Goal: Transaction & Acquisition: Download file/media

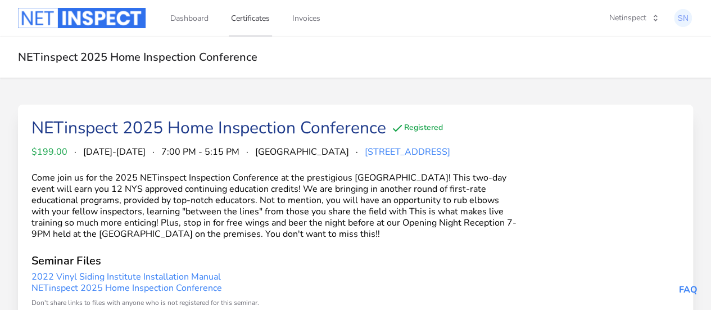
click at [252, 19] on link "Certificates" at bounding box center [250, 17] width 43 height 37
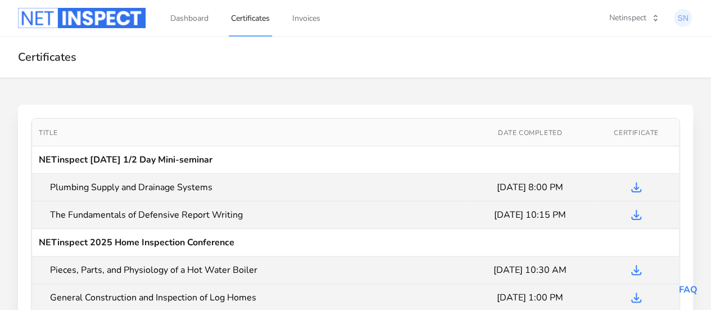
drag, startPoint x: 716, startPoint y: 193, endPoint x: 695, endPoint y: 229, distance: 41.4
drag, startPoint x: 695, startPoint y: 229, endPoint x: 413, endPoint y: 22, distance: 349.9
drag, startPoint x: 413, startPoint y: 22, endPoint x: 623, endPoint y: 70, distance: 215.7
drag, startPoint x: 623, startPoint y: 70, endPoint x: 662, endPoint y: 80, distance: 40.1
drag, startPoint x: 662, startPoint y: 80, endPoint x: 690, endPoint y: 98, distance: 33.6
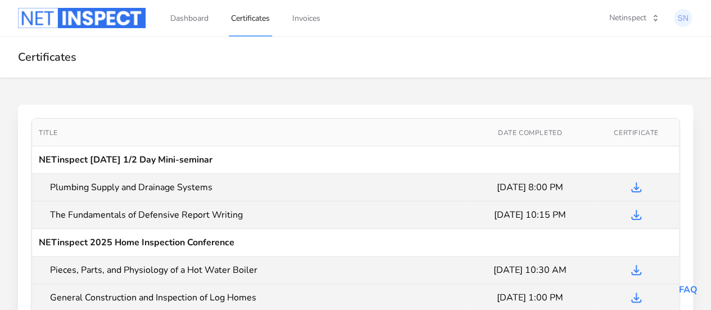
drag, startPoint x: 690, startPoint y: 98, endPoint x: 415, endPoint y: 31, distance: 283.3
click at [415, 31] on div "Dashboard Certificates Invoices Netinspect Switch School" at bounding box center [355, 18] width 675 height 36
drag, startPoint x: 716, startPoint y: 99, endPoint x: 527, endPoint y: 13, distance: 207.0
drag, startPoint x: 527, startPoint y: 13, endPoint x: 447, endPoint y: 24, distance: 80.6
drag, startPoint x: 447, startPoint y: 24, endPoint x: 445, endPoint y: 14, distance: 10.4
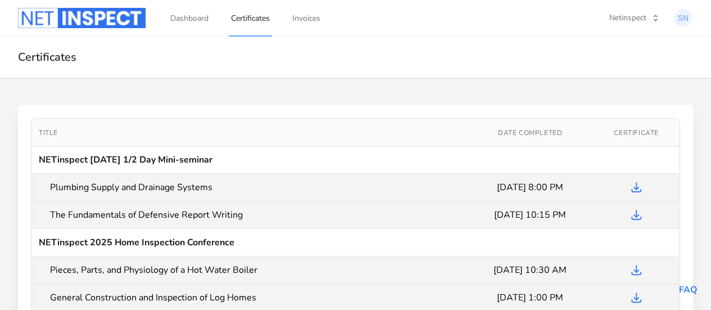
click at [445, 14] on div "Dashboard Certificates Invoices Netinspect Switch School" at bounding box center [355, 18] width 675 height 36
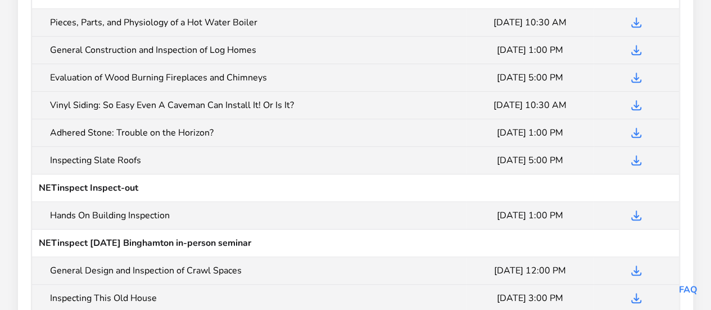
scroll to position [225, 0]
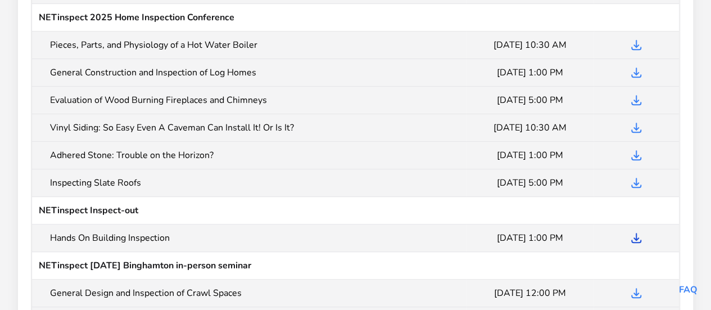
click at [639, 236] on icon "Download Certificate" at bounding box center [636, 237] width 13 height 13
click at [636, 180] on icon at bounding box center [636, 182] width 9 height 9
click at [637, 153] on icon "Download Certificate" at bounding box center [636, 154] width 13 height 13
click at [631, 126] on icon "Download Certificate" at bounding box center [636, 127] width 13 height 13
click at [637, 125] on icon "Download Certificate" at bounding box center [636, 127] width 13 height 13
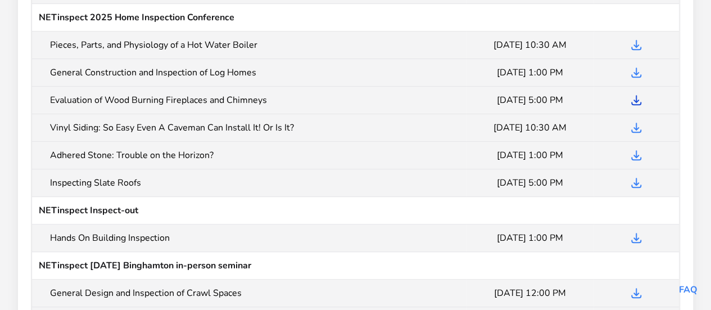
click at [633, 98] on icon "Download Certificate" at bounding box center [636, 99] width 13 height 13
click at [636, 73] on icon at bounding box center [636, 72] width 9 height 9
click at [634, 44] on icon "Download Certificate" at bounding box center [636, 44] width 13 height 13
